Goal: Task Accomplishment & Management: Use online tool/utility

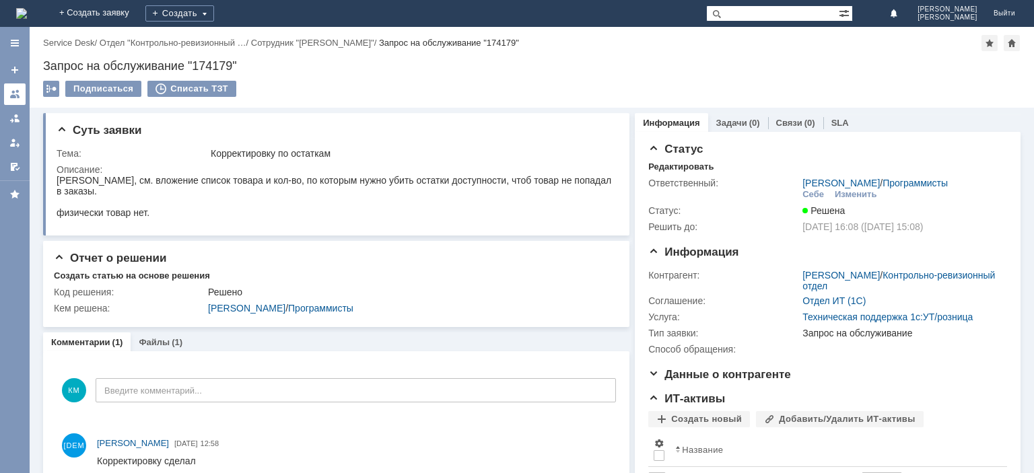
click at [18, 96] on div at bounding box center [14, 94] width 11 height 11
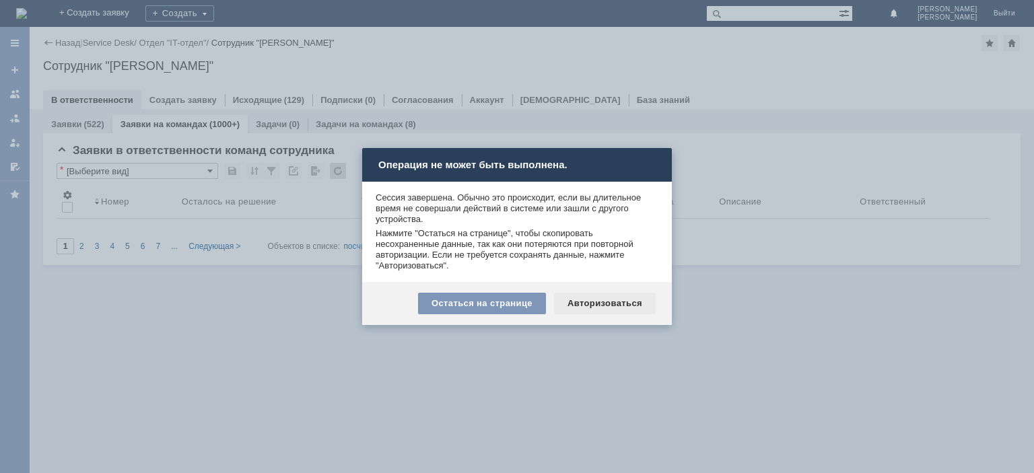
click at [595, 303] on div "Авторизоваться" at bounding box center [605, 304] width 102 height 22
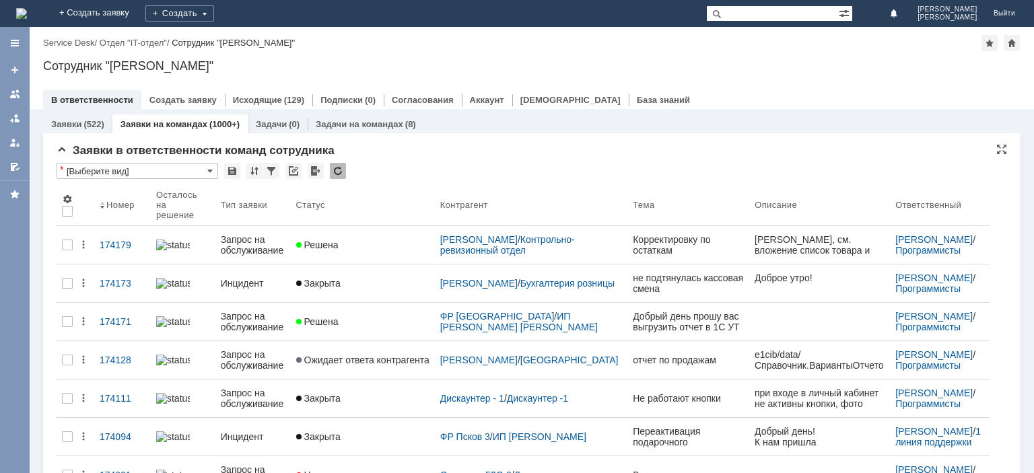
click at [342, 166] on div at bounding box center [338, 171] width 16 height 16
click at [341, 171] on div at bounding box center [338, 171] width 16 height 16
click at [339, 167] on div at bounding box center [338, 171] width 16 height 16
click at [339, 169] on div at bounding box center [338, 171] width 16 height 16
click at [333, 175] on div at bounding box center [338, 171] width 16 height 16
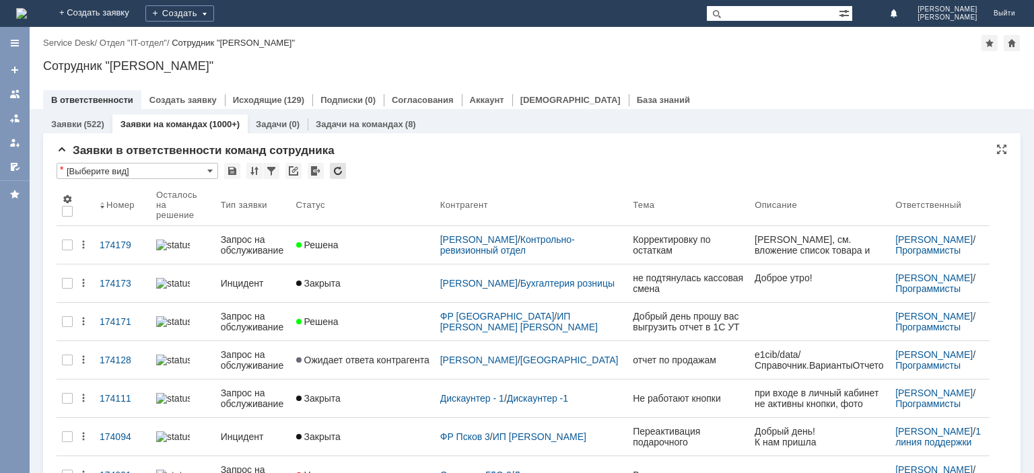
click at [333, 175] on div at bounding box center [338, 171] width 16 height 16
click at [335, 170] on div at bounding box center [338, 171] width 16 height 16
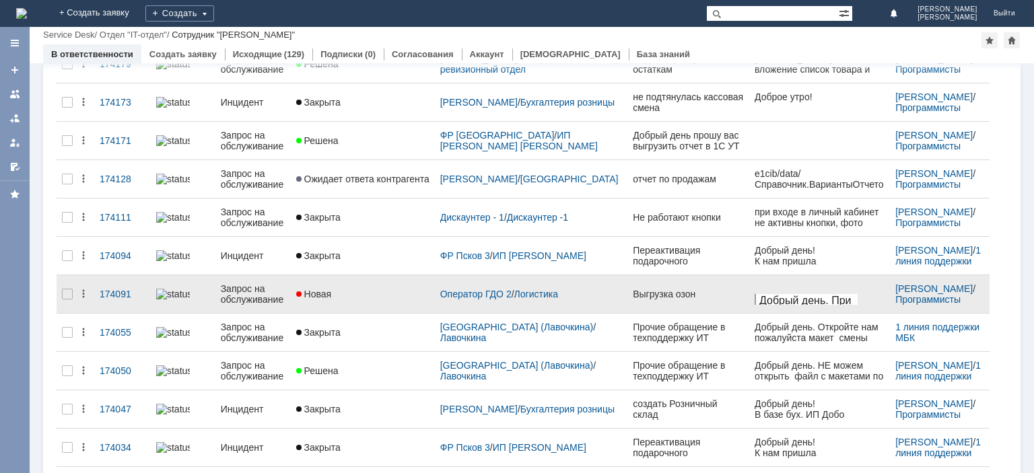
click at [273, 285] on div "Запрос на обслуживание" at bounding box center [253, 294] width 65 height 22
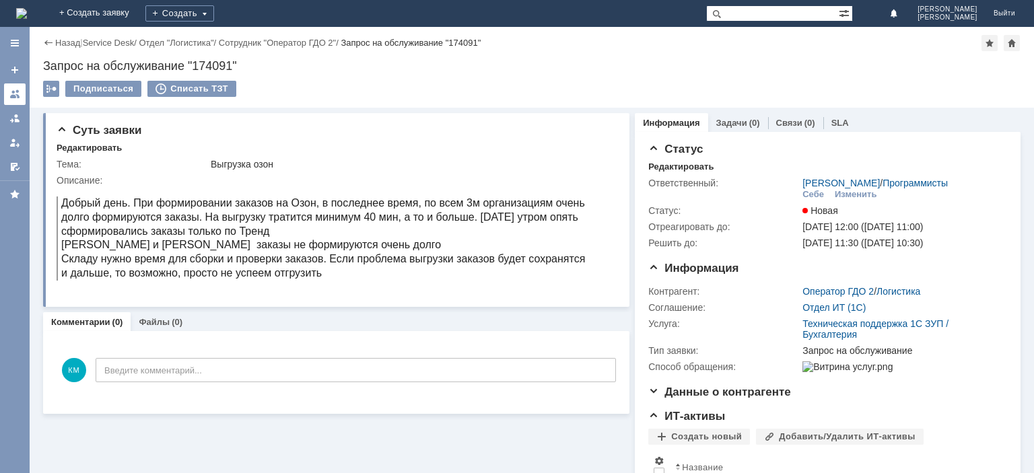
click at [23, 92] on link at bounding box center [15, 94] width 22 height 22
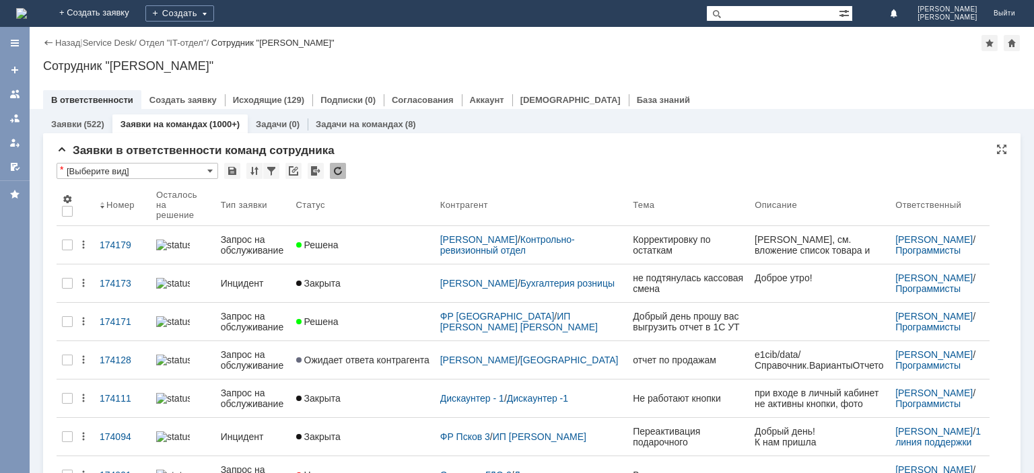
click at [337, 172] on div at bounding box center [338, 171] width 16 height 16
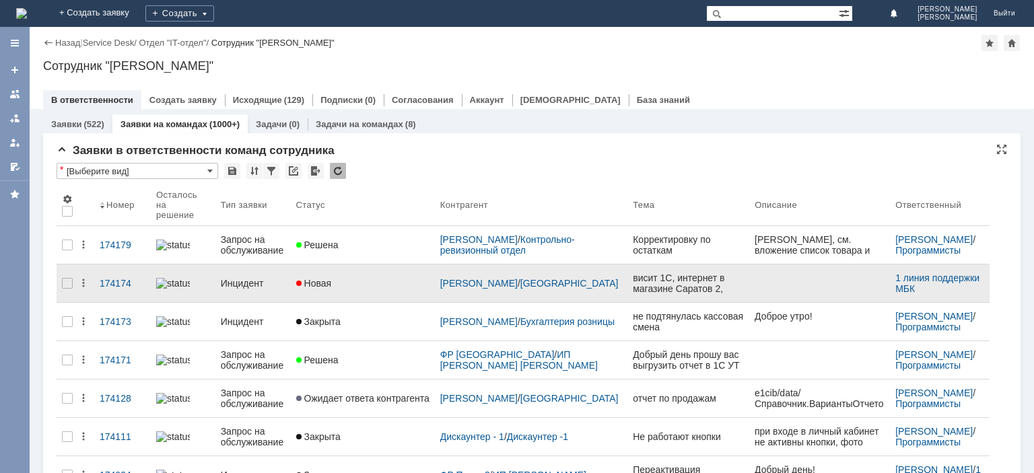
click at [260, 278] on div "Инцидент" at bounding box center [253, 283] width 65 height 11
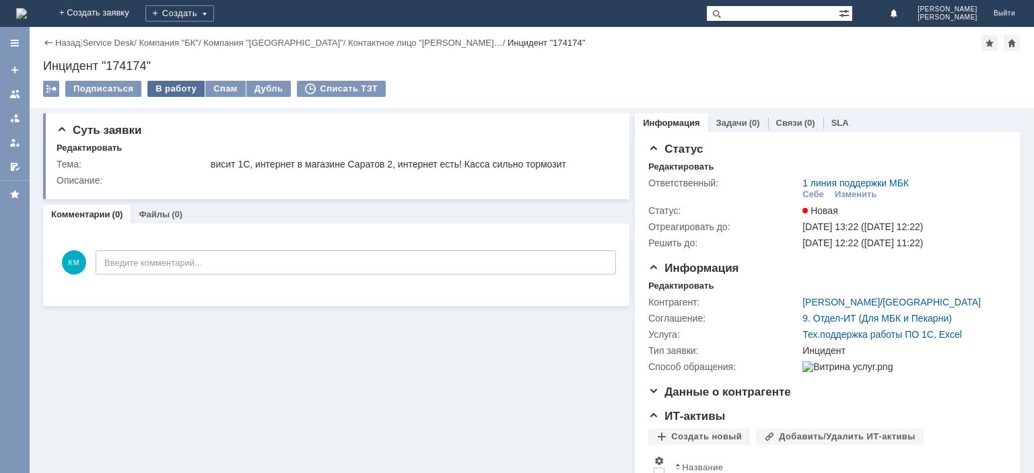
click at [182, 88] on div "В работу" at bounding box center [175, 89] width 57 height 16
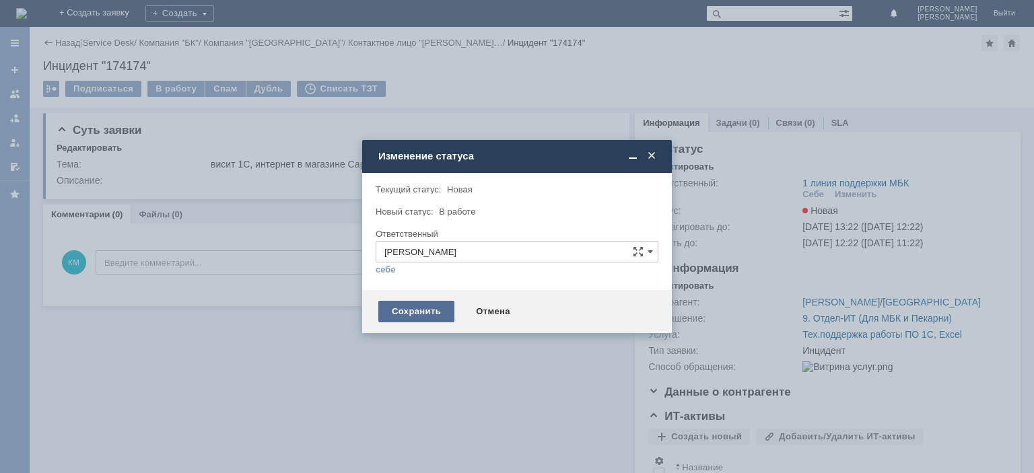
click at [395, 319] on div "Сохранить" at bounding box center [416, 312] width 76 height 22
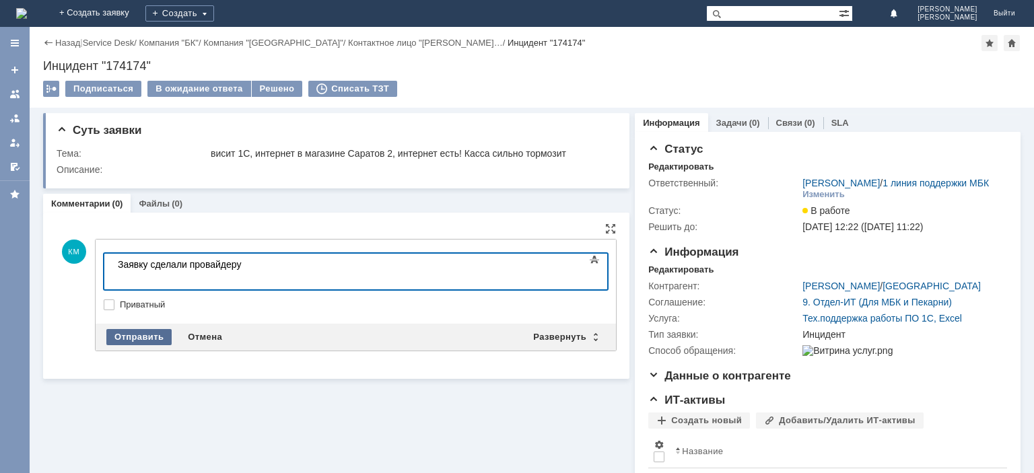
click at [131, 334] on div "Отправить" at bounding box center [138, 337] width 65 height 16
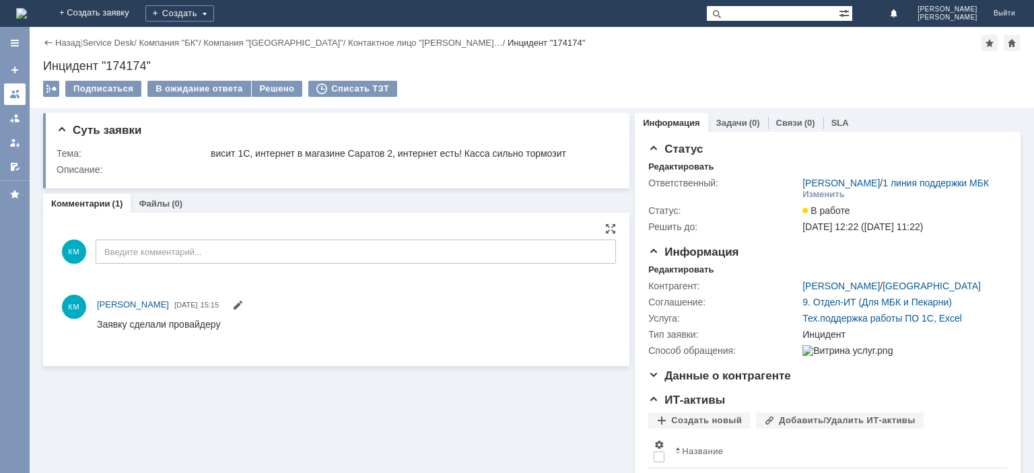
click at [15, 88] on link at bounding box center [15, 94] width 22 height 22
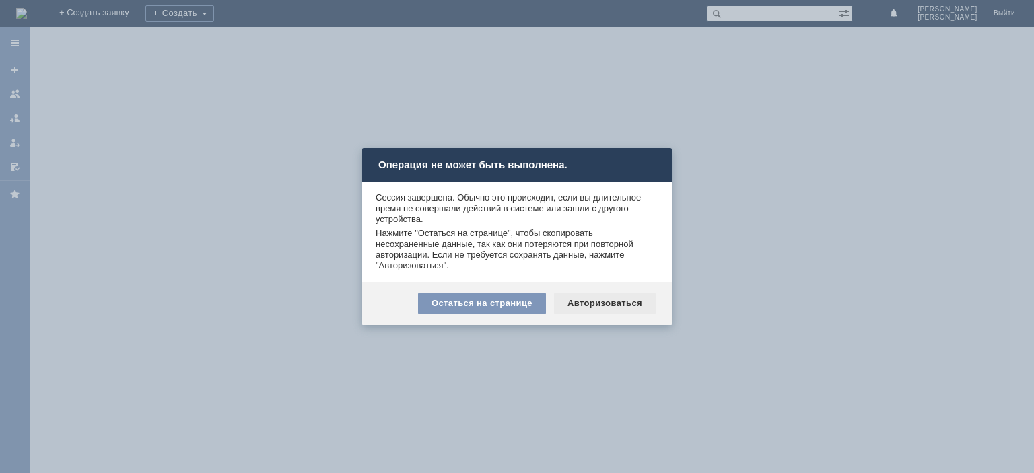
click at [629, 300] on div "Авторизоваться" at bounding box center [605, 304] width 102 height 22
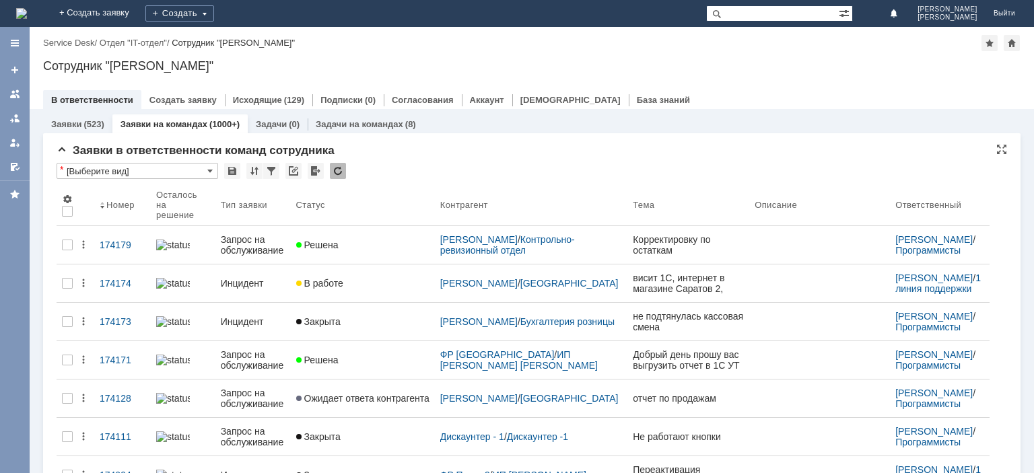
click at [338, 171] on div at bounding box center [338, 171] width 16 height 16
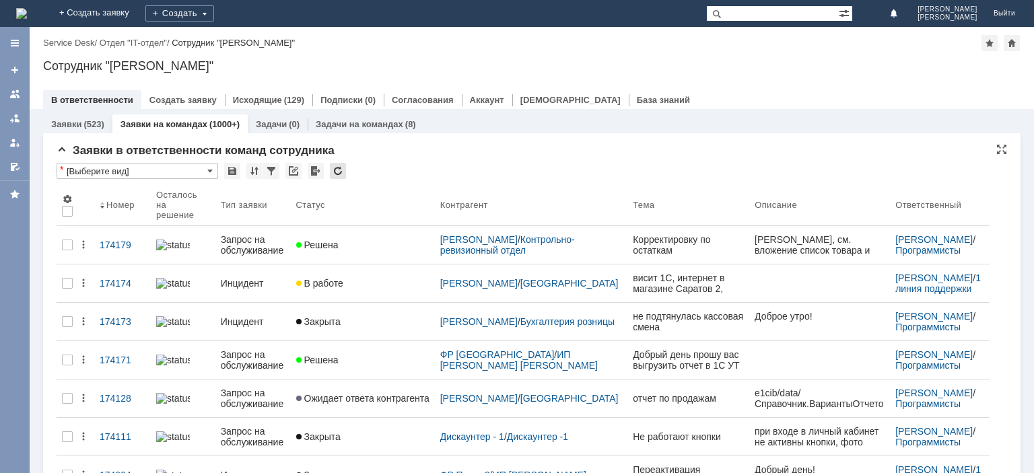
click at [341, 168] on div at bounding box center [338, 171] width 16 height 16
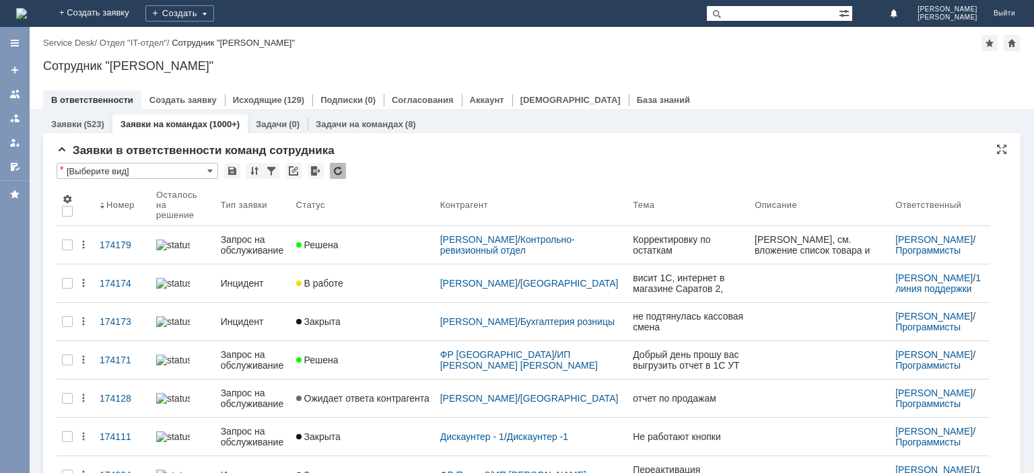
click at [338, 168] on div at bounding box center [338, 171] width 16 height 16
